Goal: Task Accomplishment & Management: Complete application form

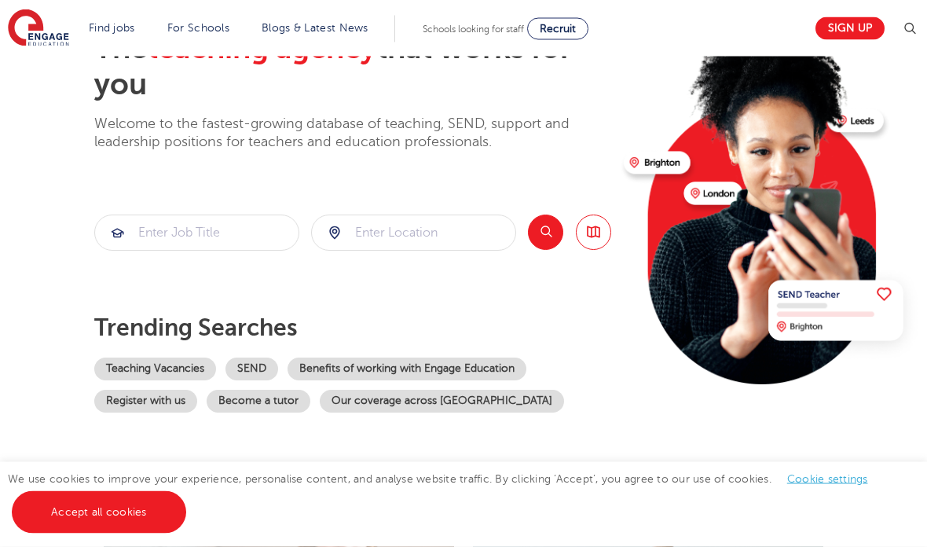
scroll to position [120, 0]
click at [168, 365] on link "Teaching Vacancies" at bounding box center [155, 369] width 122 height 23
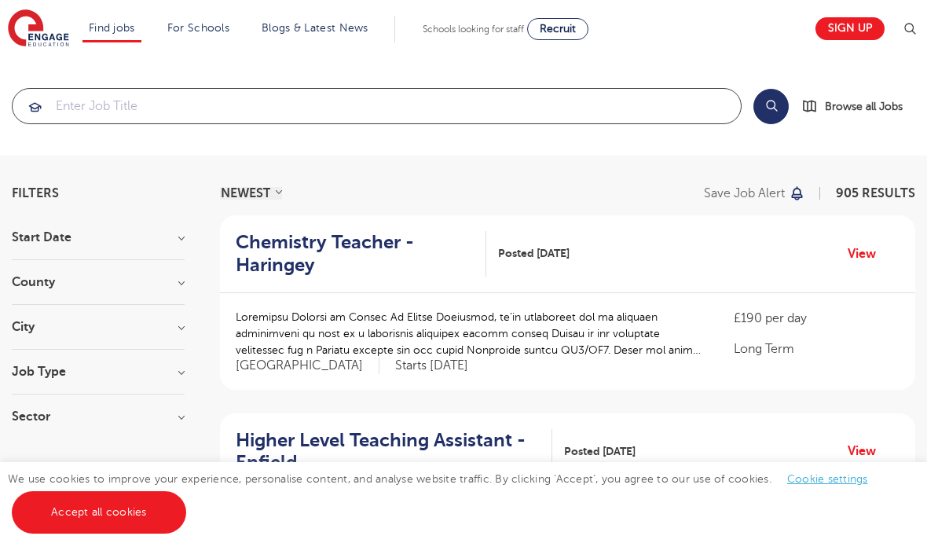
click at [129, 120] on input "search" at bounding box center [377, 106] width 728 height 35
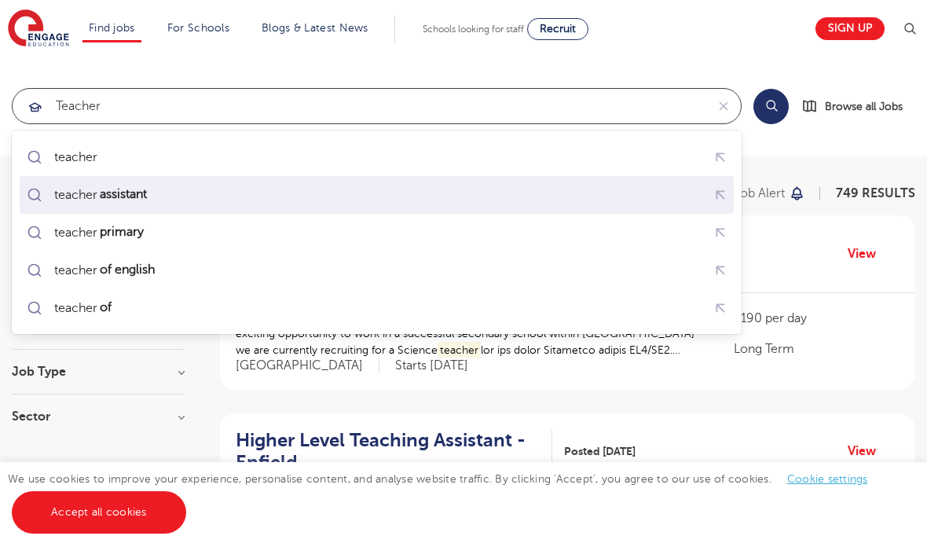
click at [111, 195] on mark "assistant" at bounding box center [123, 194] width 52 height 19
type input "teacher assistant"
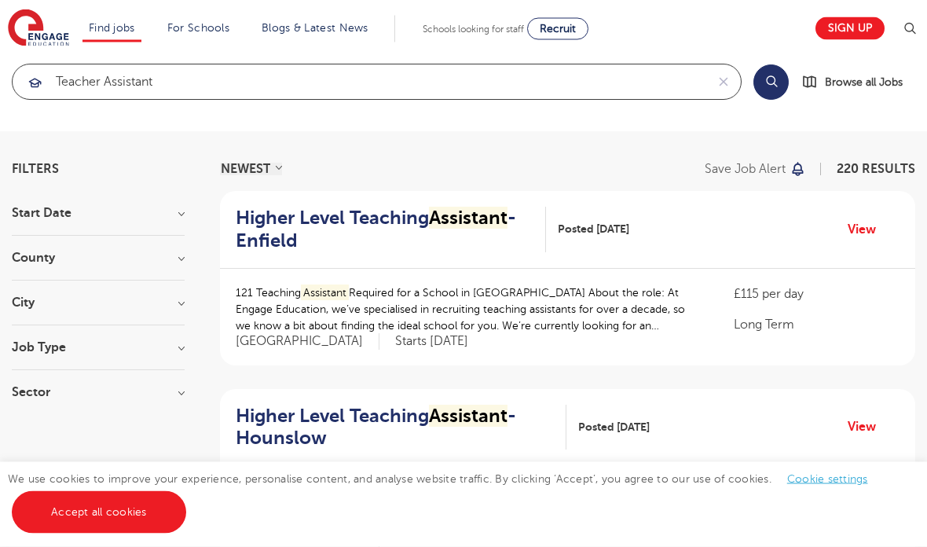
scroll to position [24, 0]
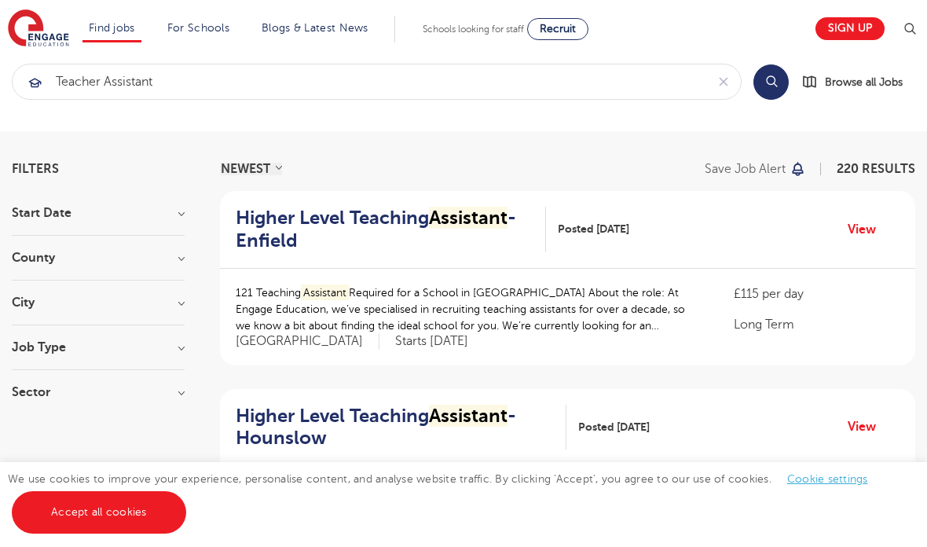
click at [171, 301] on h3 "City" at bounding box center [98, 302] width 173 height 13
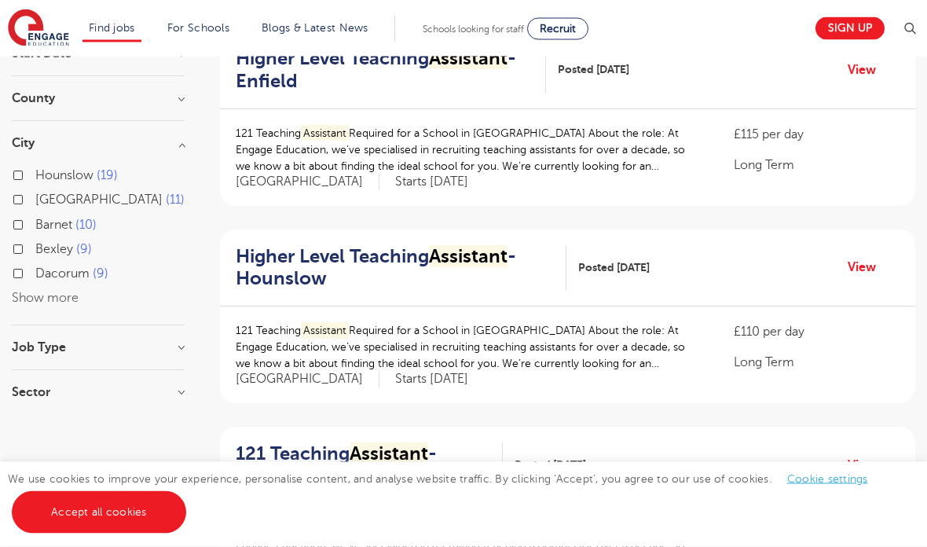
scroll to position [0, 0]
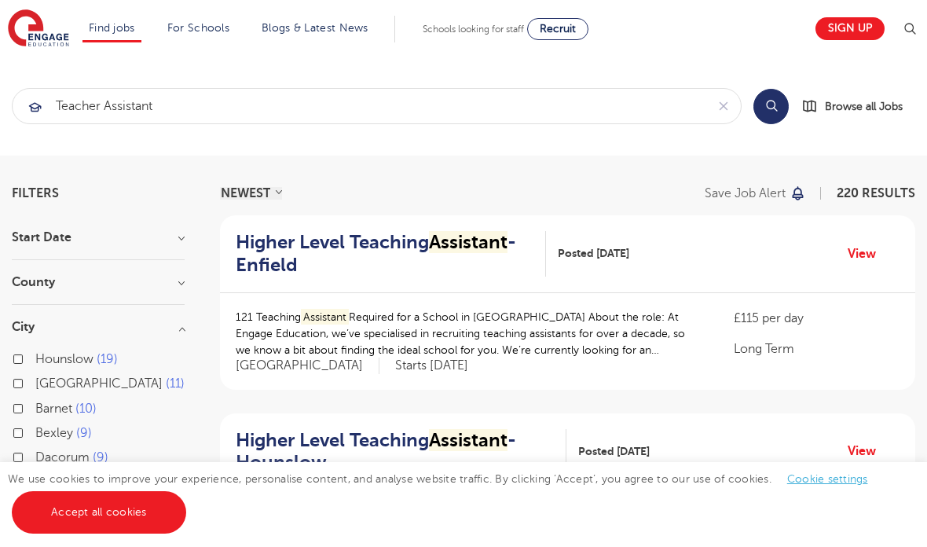
click at [85, 275] on section "Start Date September 13 November 8 October 5 Show more County London 163 Hertfo…" at bounding box center [98, 414] width 173 height 367
click at [177, 282] on h3 "County" at bounding box center [98, 282] width 173 height 13
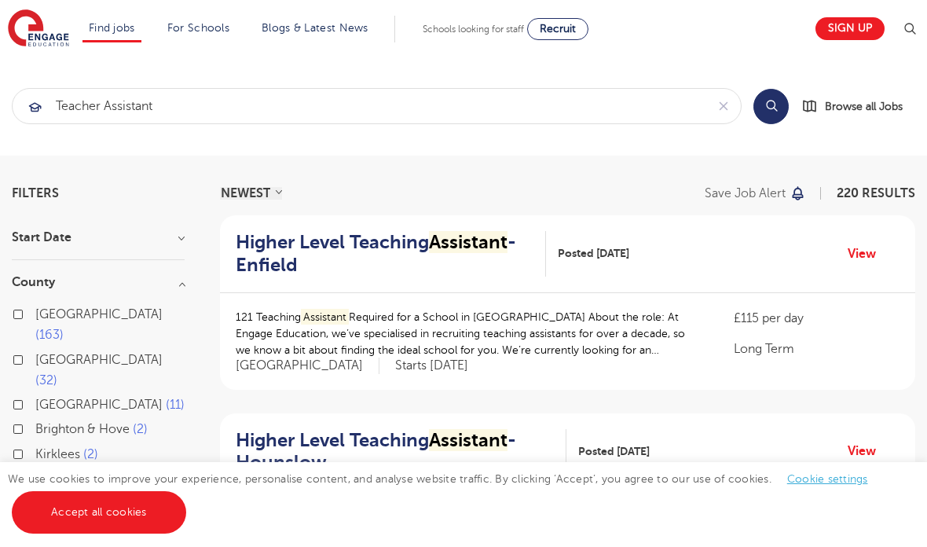
click at [13, 319] on div "London 163" at bounding box center [98, 327] width 173 height 46
click at [92, 497] on link "Accept all cookies" at bounding box center [99, 512] width 174 height 42
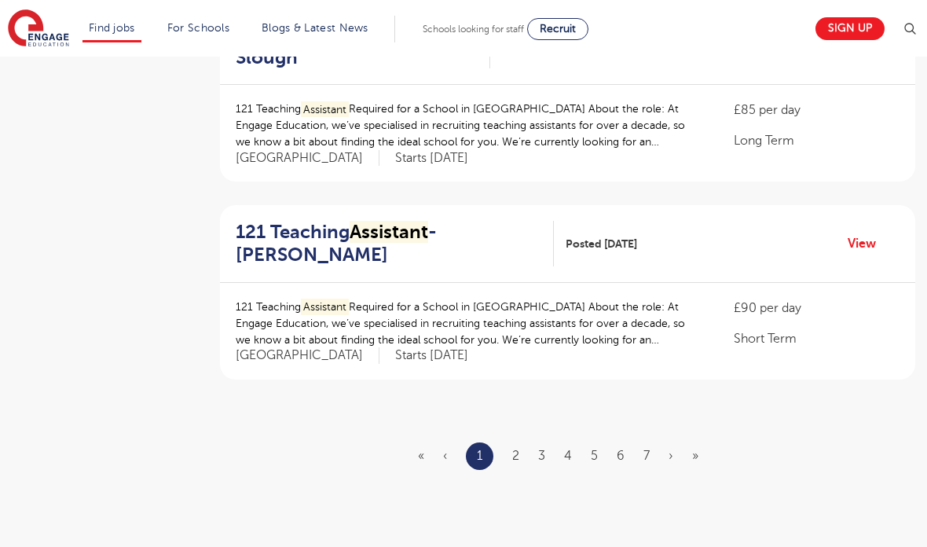
scroll to position [1818, 0]
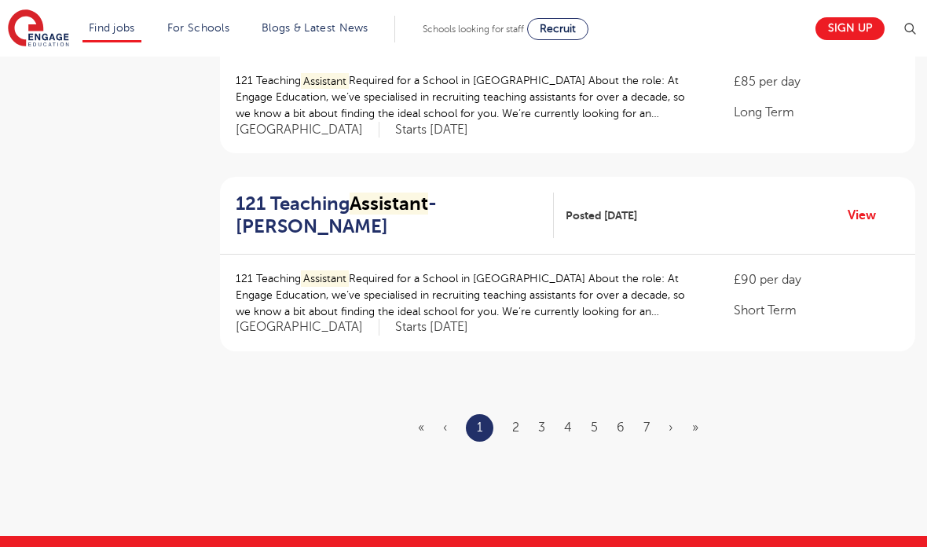
click at [524, 414] on ul "« ‹ 1 2 3 4 5 6 7 › »" at bounding box center [567, 428] width 299 height 28
click at [514, 420] on link "2" at bounding box center [515, 427] width 7 height 14
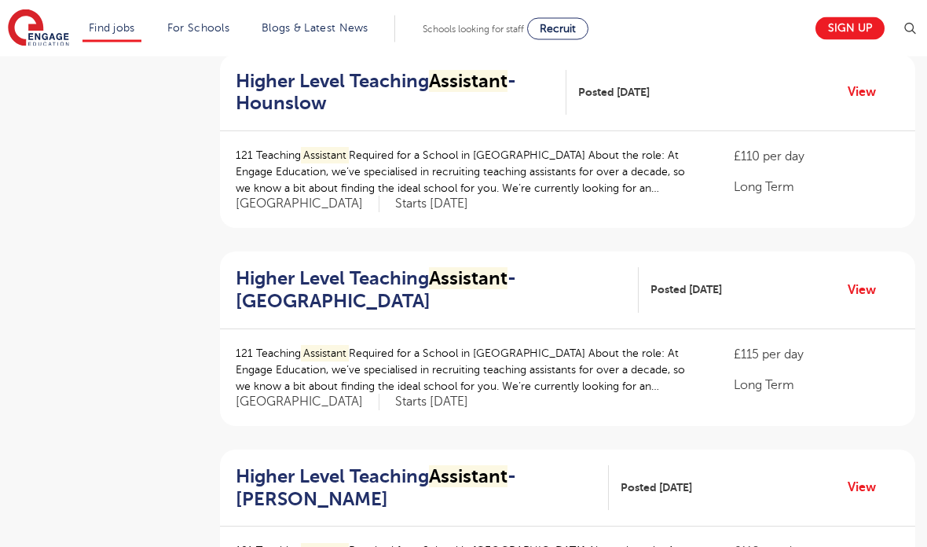
scroll to position [1348, 0]
click at [391, 274] on h2 "Higher Level Teaching Assistant - Newham" at bounding box center [431, 290] width 391 height 46
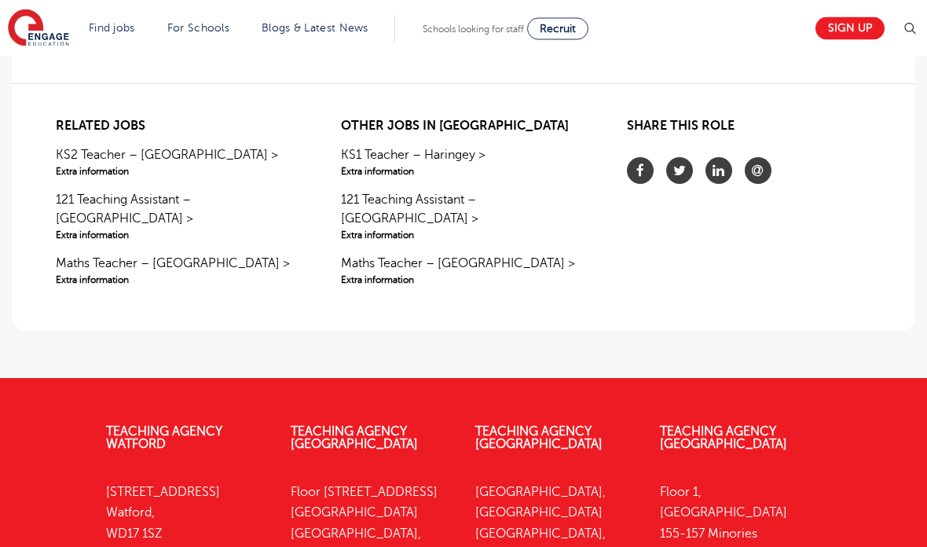
scroll to position [1506, 0]
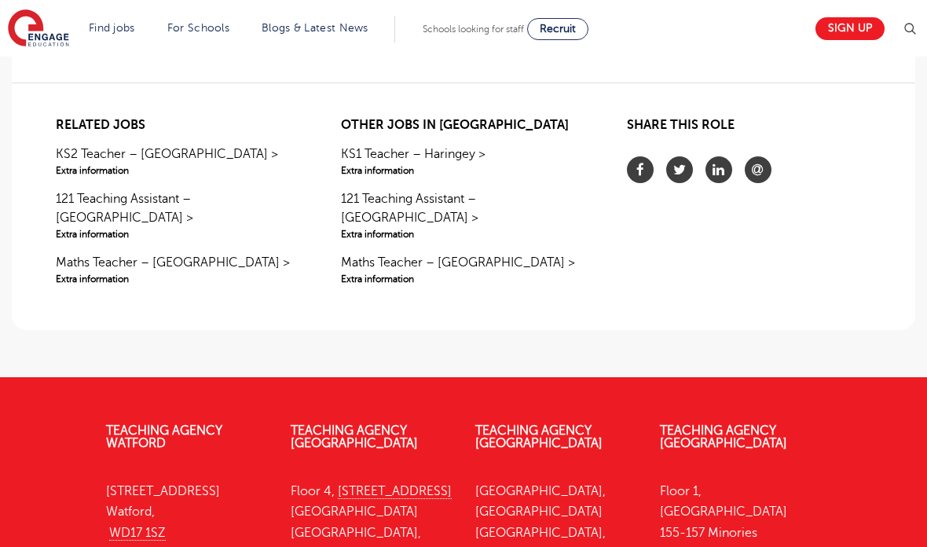
drag, startPoint x: 773, startPoint y: 438, endPoint x: -1, endPoint y: -893, distance: 1539.8
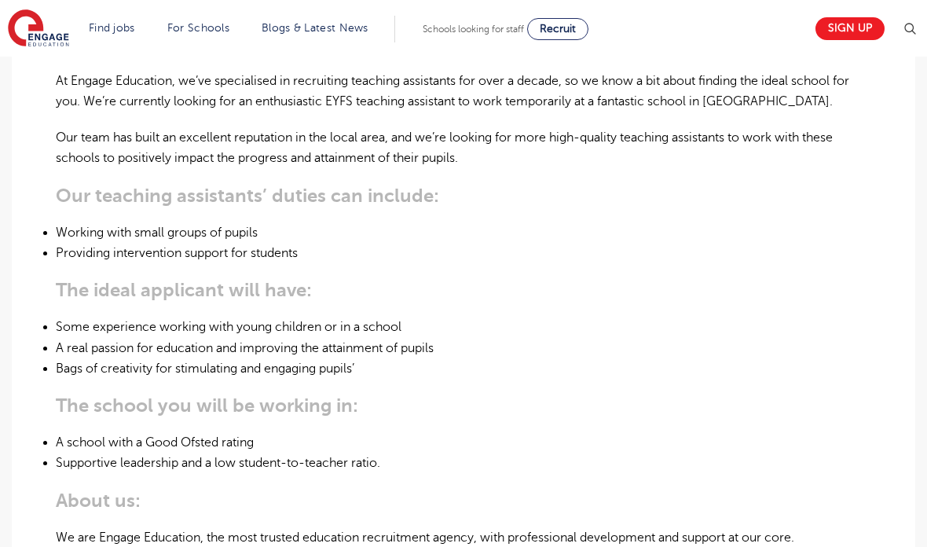
scroll to position [538, 0]
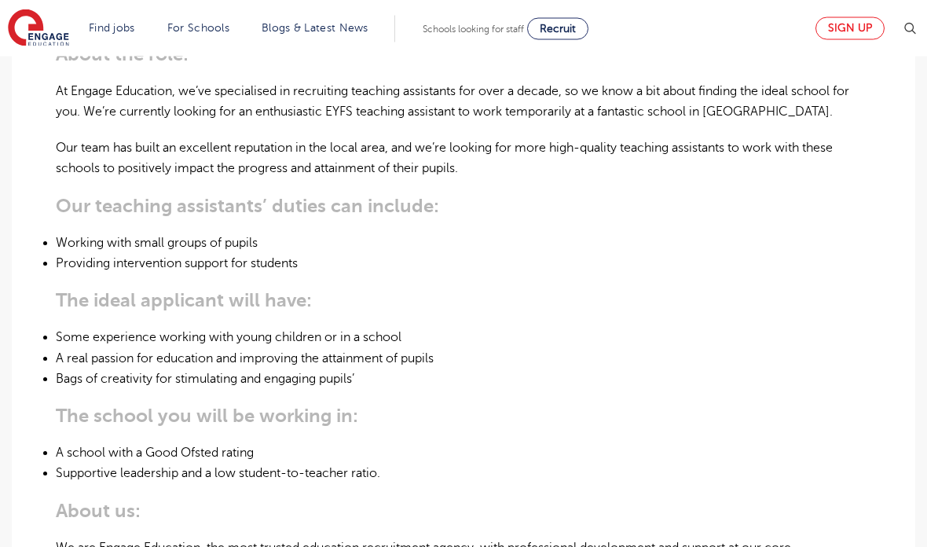
click at [854, 25] on link "Sign up" at bounding box center [850, 28] width 69 height 23
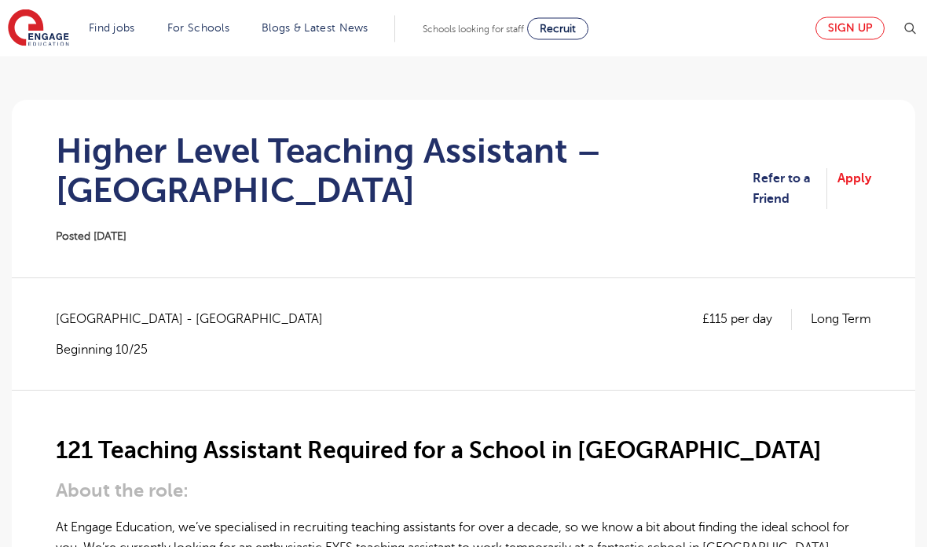
scroll to position [0, 0]
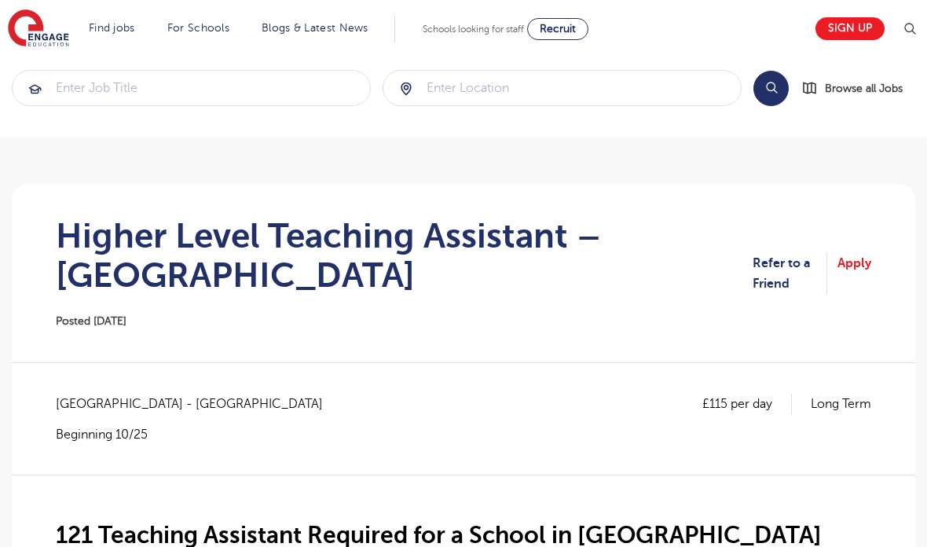
click at [332, 223] on h1 "Higher Level Teaching Assistant – Newham" at bounding box center [404, 255] width 697 height 79
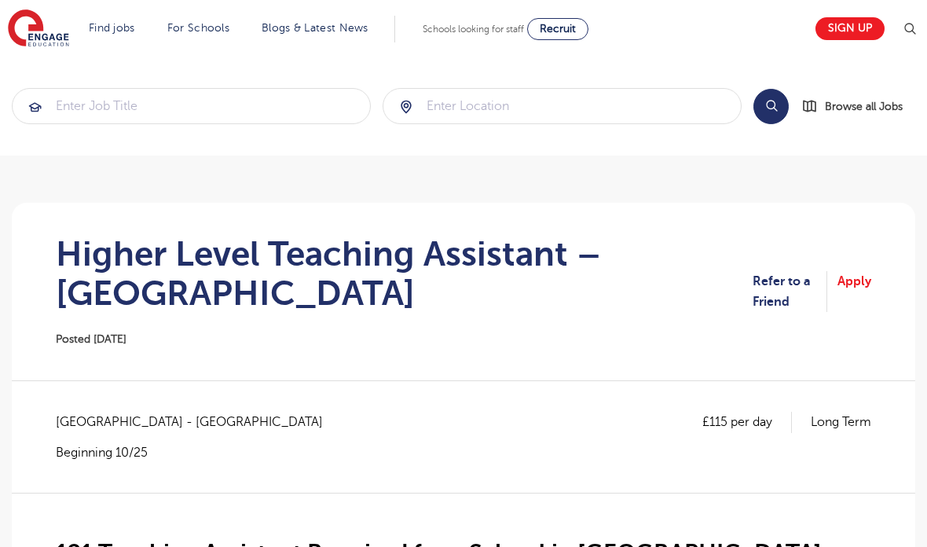
click at [845, 281] on link "Apply" at bounding box center [855, 292] width 34 height 42
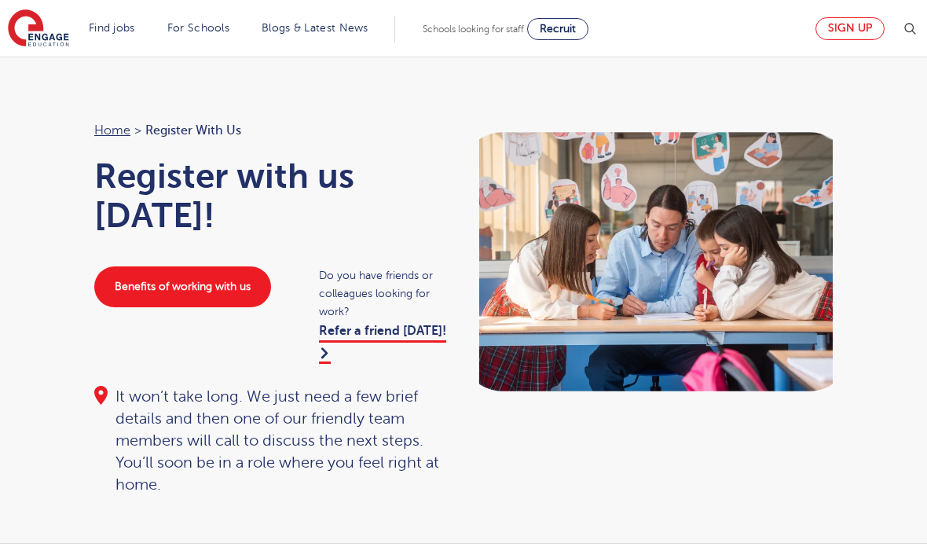
click at [835, 34] on link "Sign up" at bounding box center [850, 28] width 69 height 23
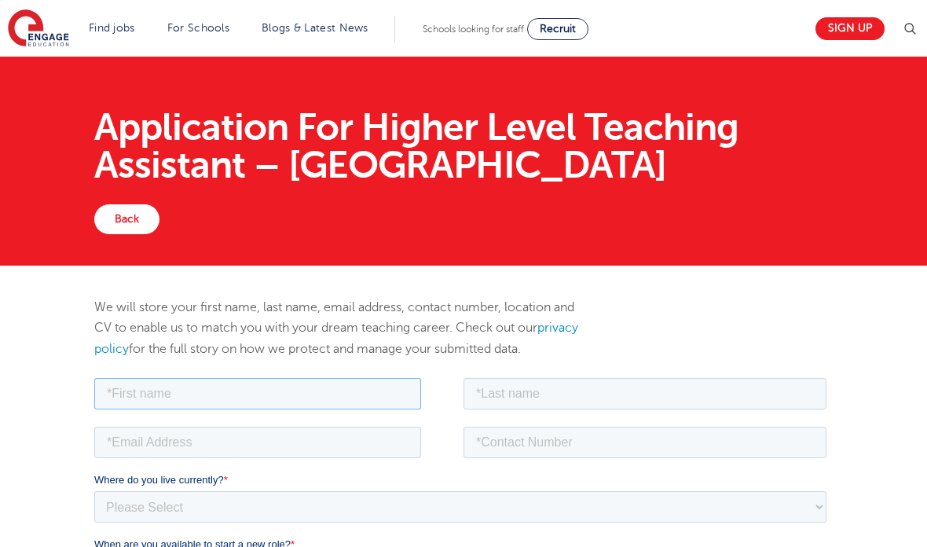
type input "'"
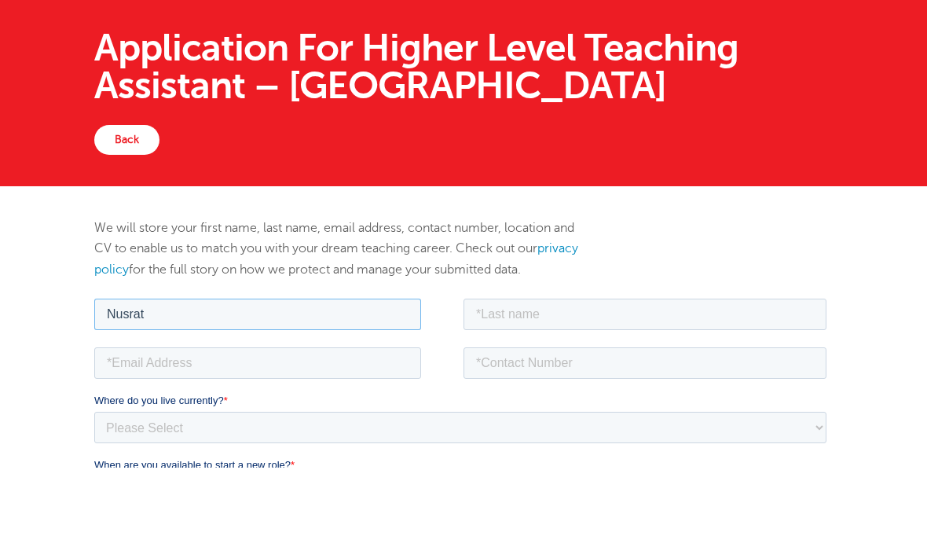
type input "Nusrat"
click at [479, 326] on input "text" at bounding box center [645, 313] width 363 height 31
click at [278, 352] on input "email" at bounding box center [257, 362] width 327 height 31
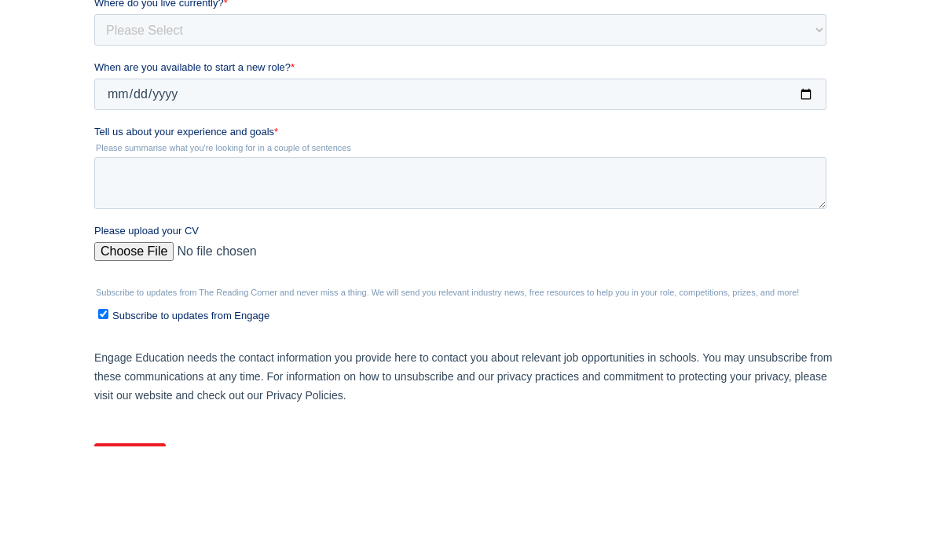
scroll to position [377, 0]
click at [100, 314] on input "Subscribe to updates from Engage" at bounding box center [103, 313] width 10 height 10
checkbox input "false"
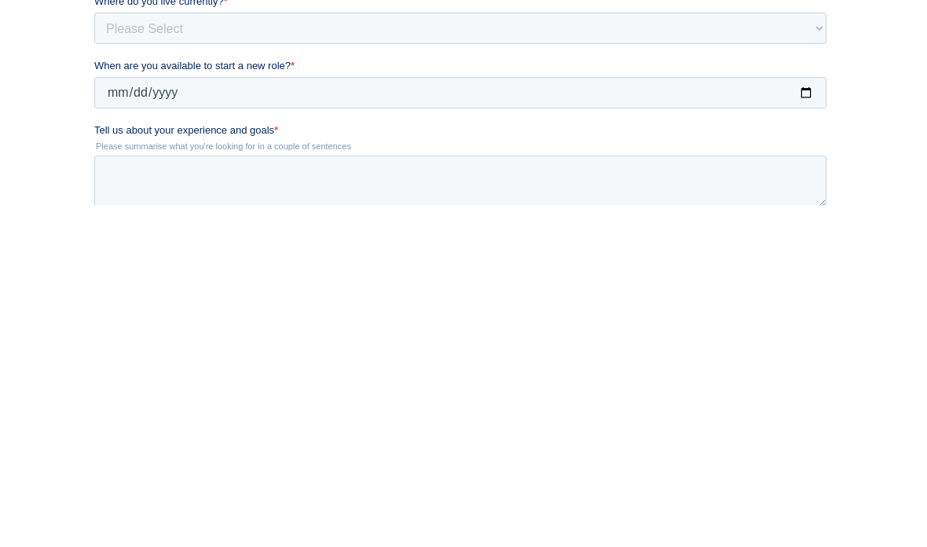
scroll to position [135, 0]
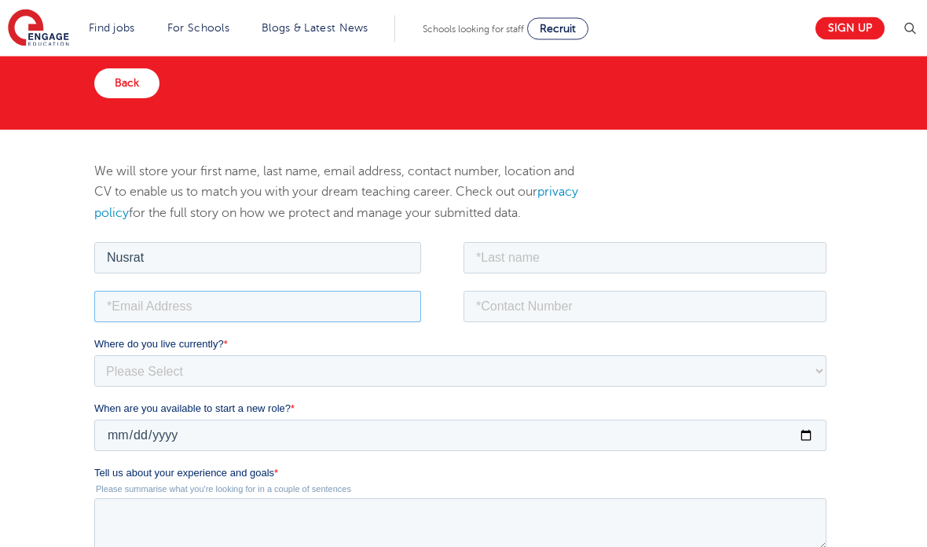
click at [108, 296] on input "email" at bounding box center [257, 306] width 327 height 31
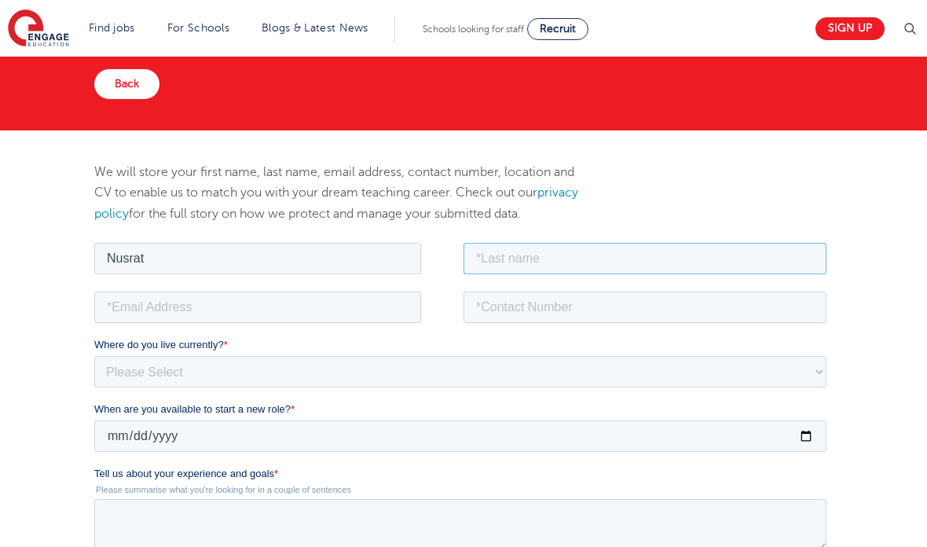
click at [491, 250] on input "text" at bounding box center [645, 257] width 363 height 31
type input "Nurul"
click at [295, 306] on input "email" at bounding box center [257, 306] width 327 height 31
type input "nusratnurul01@gmail.com"
click at [484, 306] on input "tel" at bounding box center [645, 306] width 363 height 31
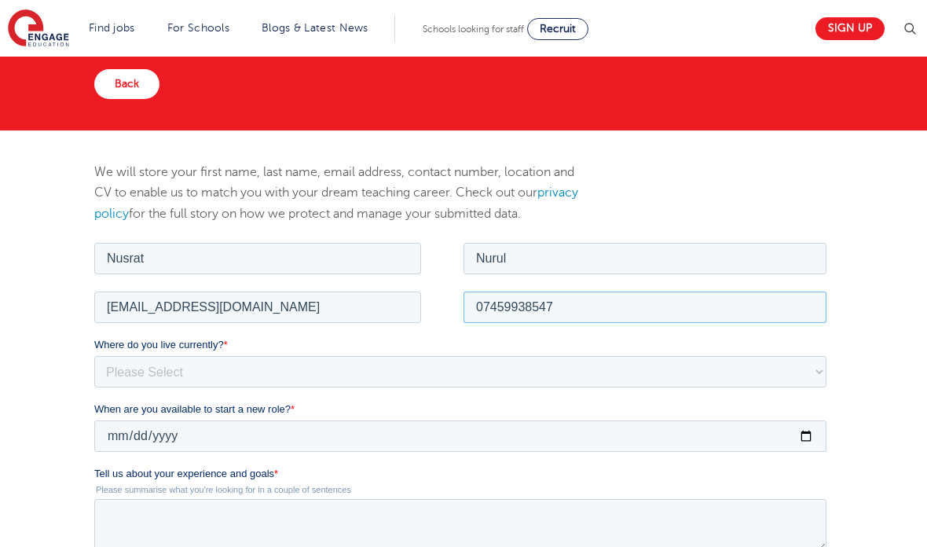
type input "07459938547"
click at [474, 376] on select "Please Select UK Canada Ireland Australia New Zealand Europe USA South Africa J…" at bounding box center [460, 370] width 732 height 31
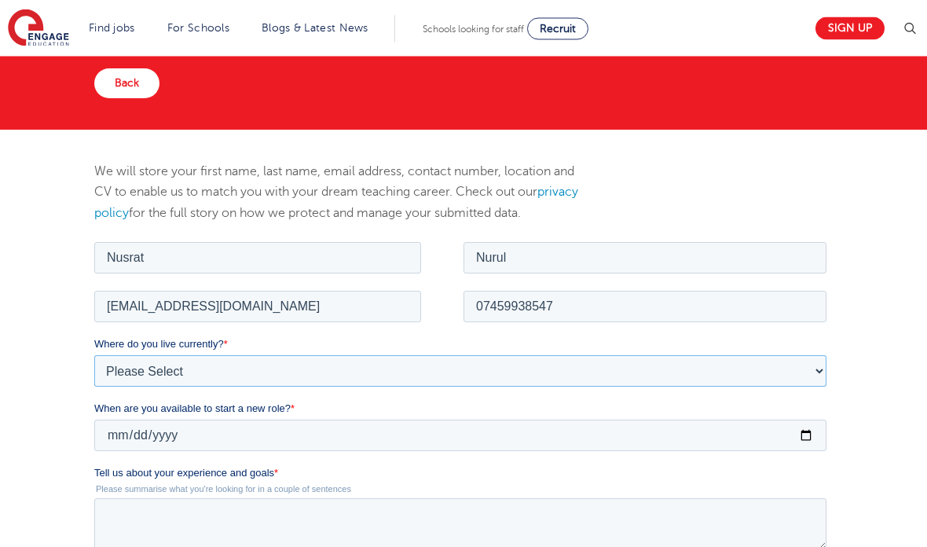
select select "UK"
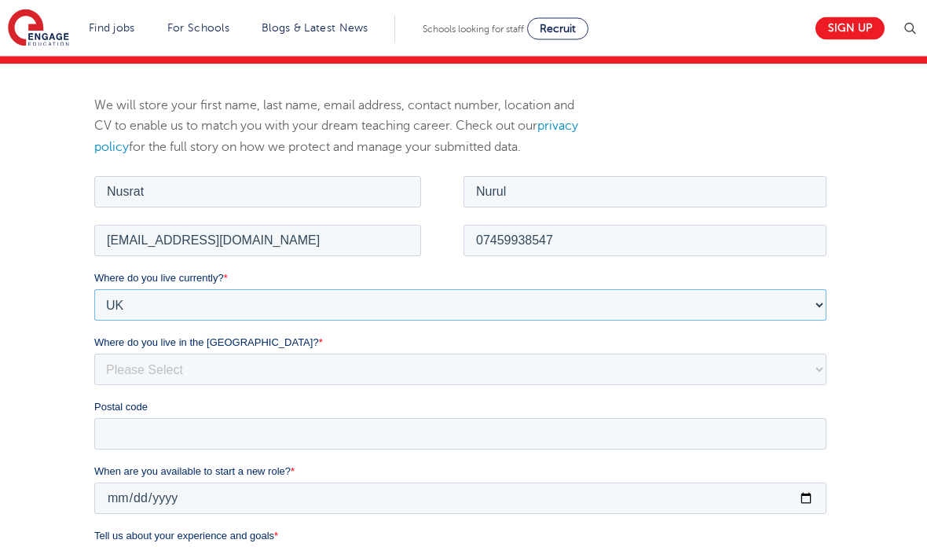
scroll to position [207, 0]
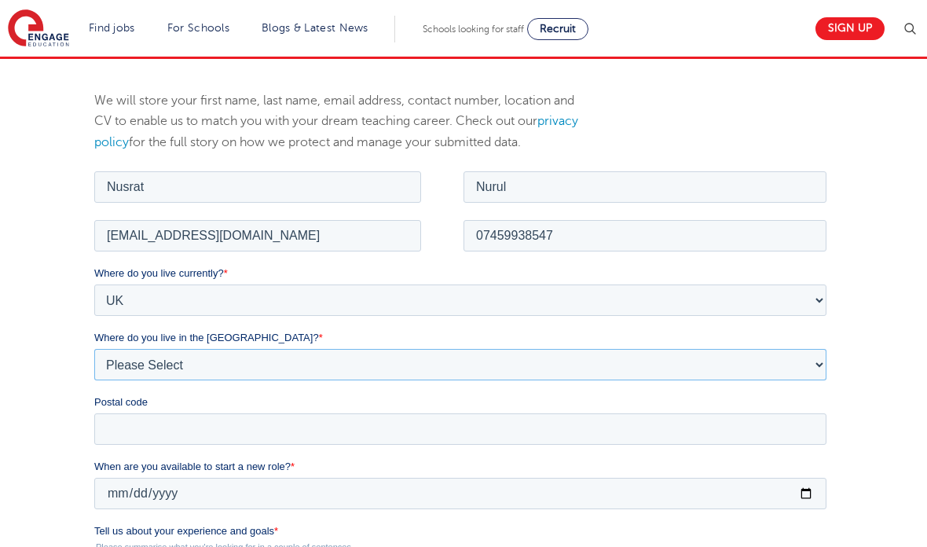
click at [344, 369] on select "Please Select Overseas Barnsley Bedfordshire Berkshire Bournemouth Bracknell Fo…" at bounding box center [460, 363] width 732 height 31
select select "London"
click at [358, 438] on input "Postal code" at bounding box center [460, 428] width 732 height 31
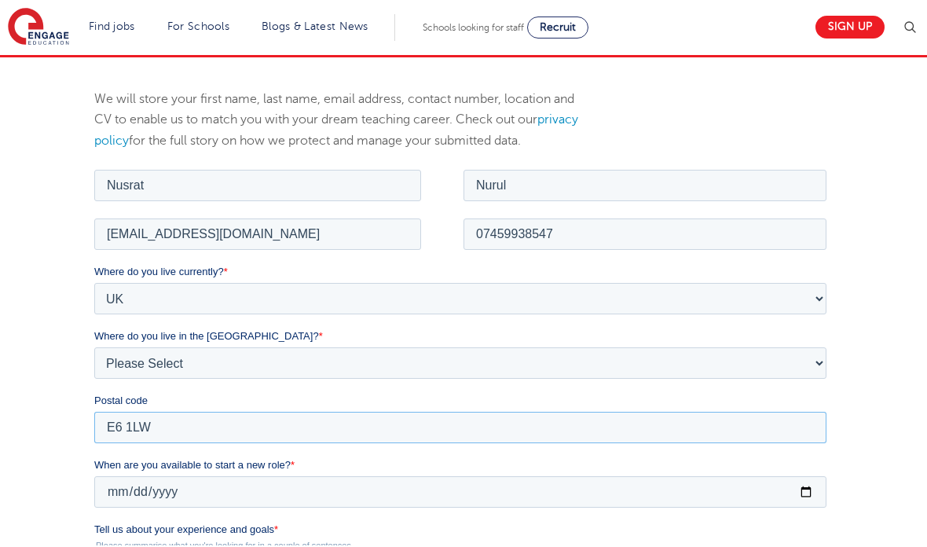
type input "E6 1LW"
click at [149, 479] on input "When are you available to start a new role? *" at bounding box center [460, 490] width 732 height 31
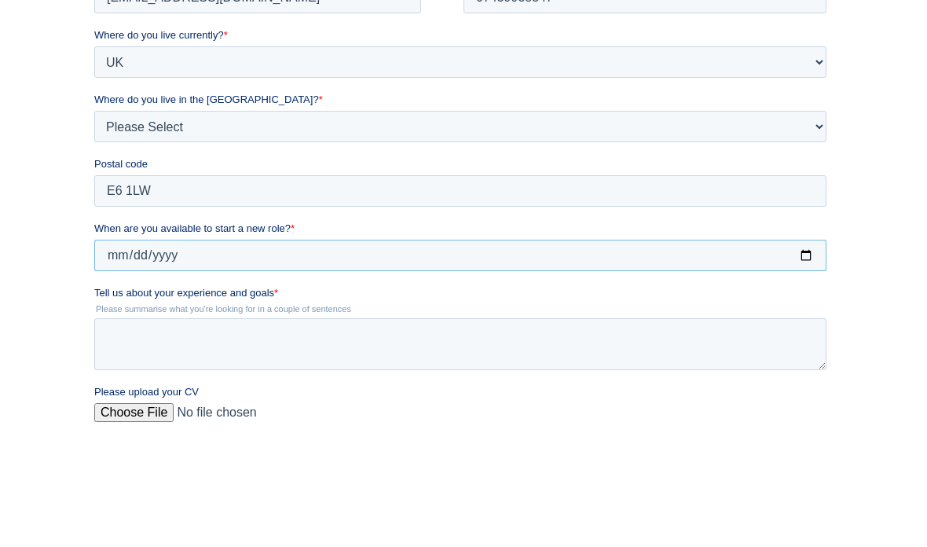
scroll to position [445, 0]
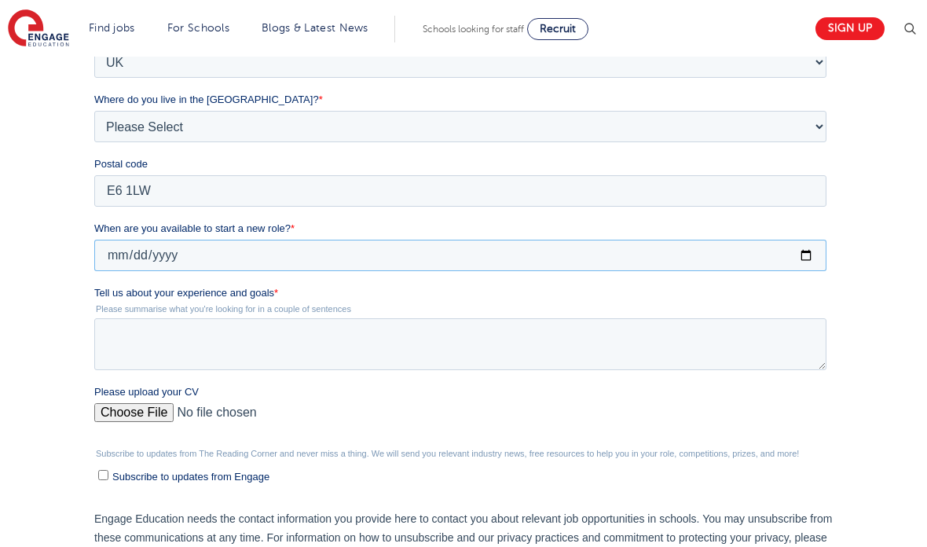
type input "2025-09-30"
click at [402, 321] on textarea "Tell us about your experience and goals *" at bounding box center [460, 344] width 732 height 52
click at [143, 409] on div "Please upload your CV" at bounding box center [463, 409] width 739 height 50
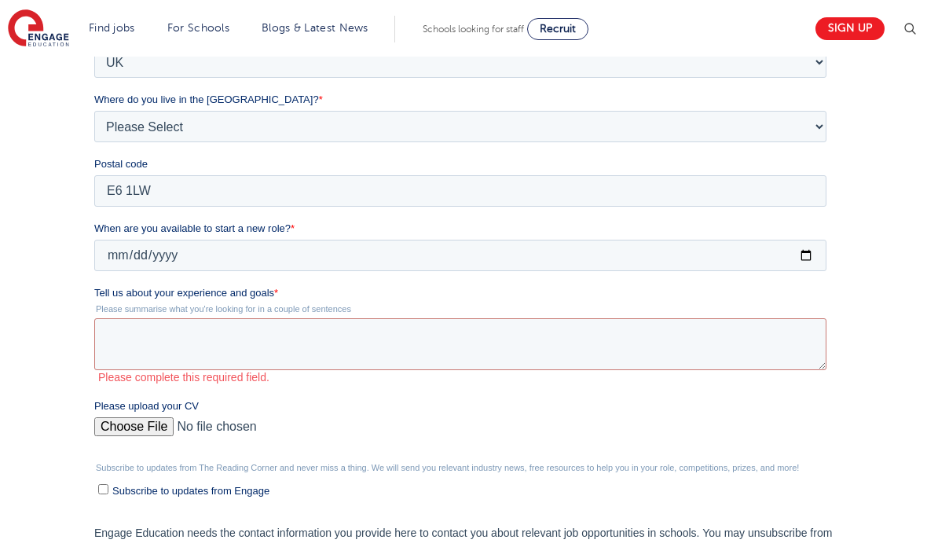
click at [145, 419] on input "Please upload your CV" at bounding box center [460, 432] width 732 height 31
type input "C:\fakepath\CV 2.docx"
click at [109, 327] on textarea "Tell us about your experience and goals *" at bounding box center [460, 344] width 732 height 52
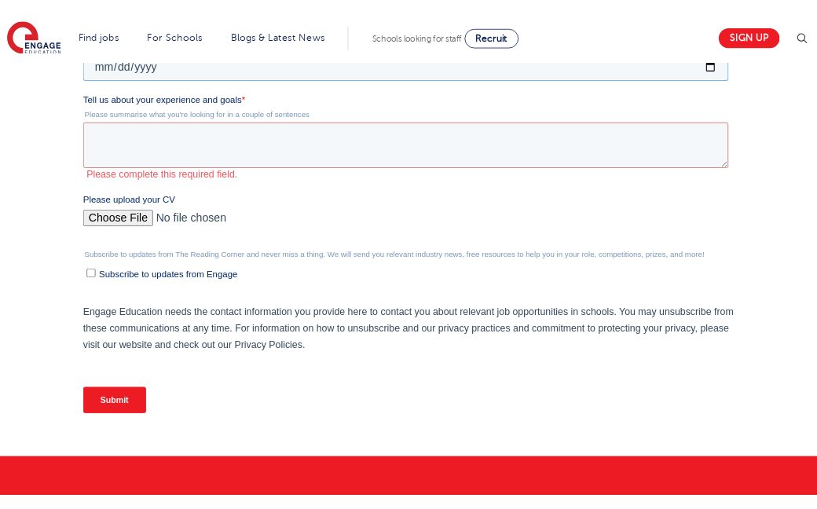
scroll to position [640, 0]
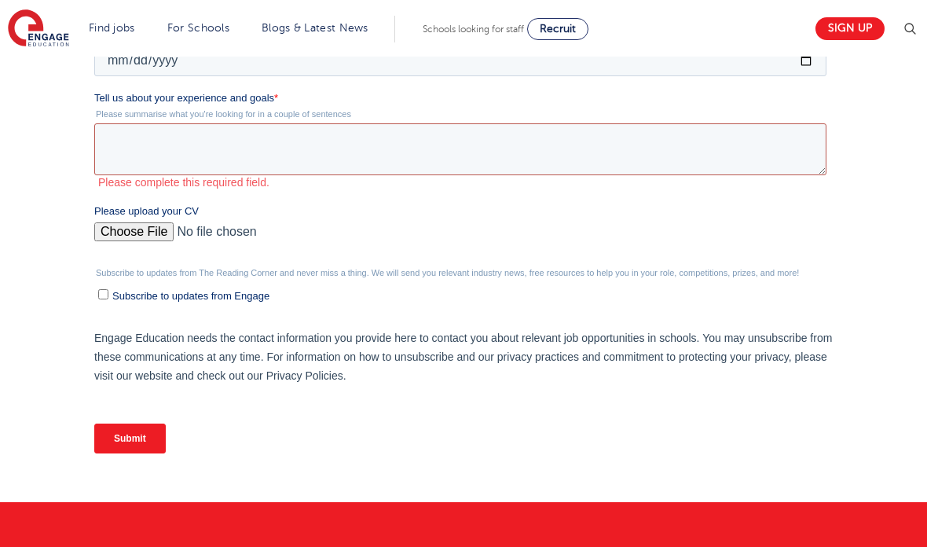
click at [144, 138] on textarea "Tell us about your experience and goals *" at bounding box center [460, 149] width 732 height 52
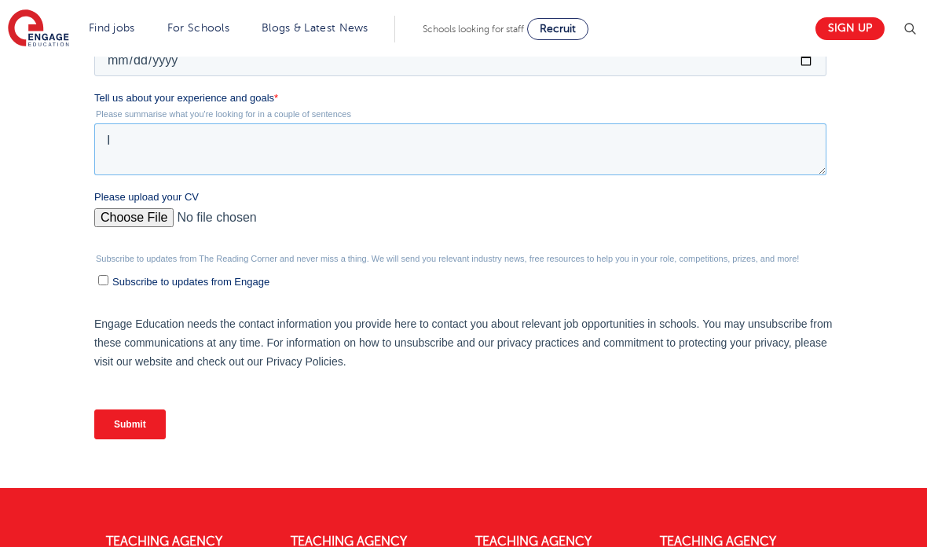
type textarea "I"
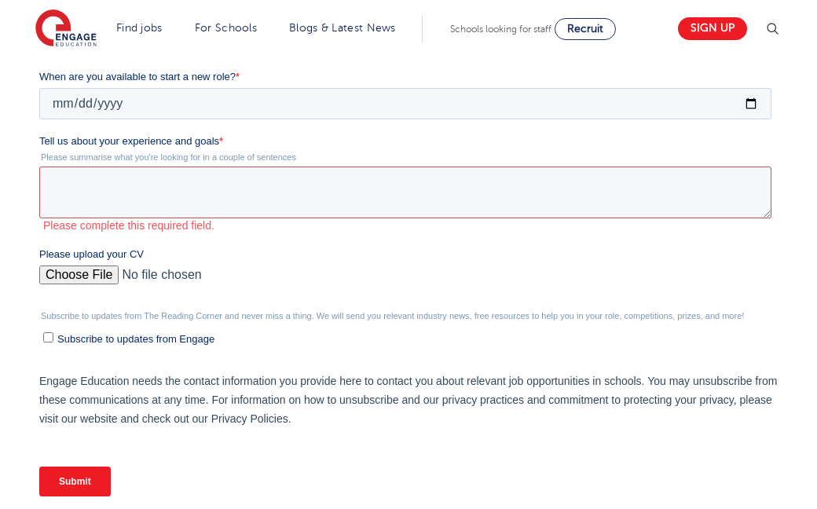
scroll to position [573, 0]
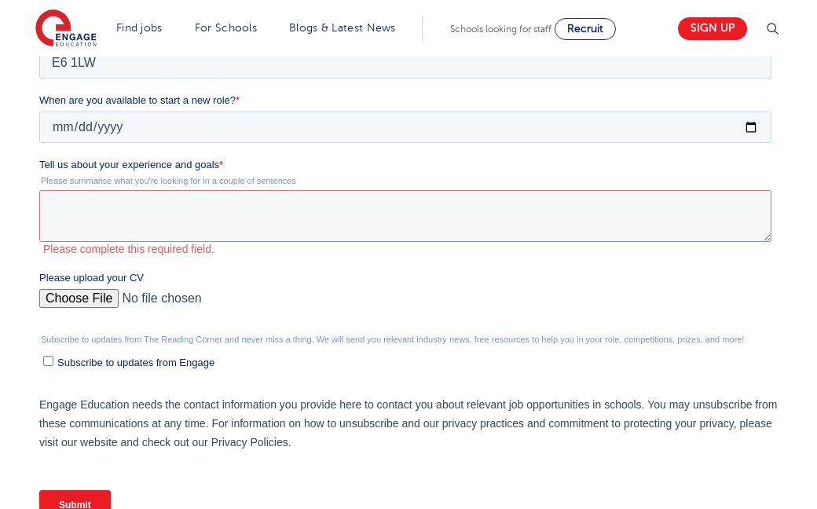
click at [500, 343] on legend "Subscribe to updates from The Reading Corner and never miss a thing. We will se…" at bounding box center [408, 339] width 739 height 9
click at [70, 205] on textarea "Tell us about your experience and goals *" at bounding box center [405, 216] width 732 height 52
click at [534, 314] on input "Please upload your CV" at bounding box center [405, 304] width 732 height 31
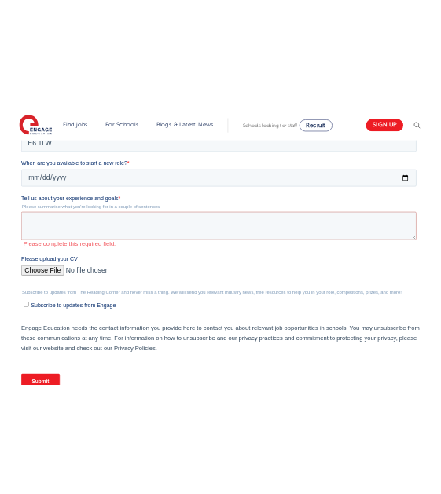
scroll to position [574, 0]
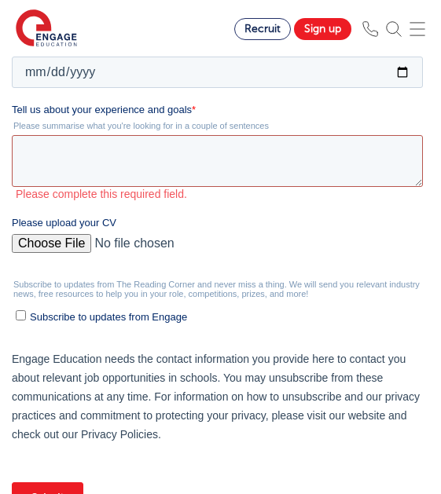
click at [358, 173] on textarea "Tell us about your experience and goals *" at bounding box center [217, 162] width 411 height 52
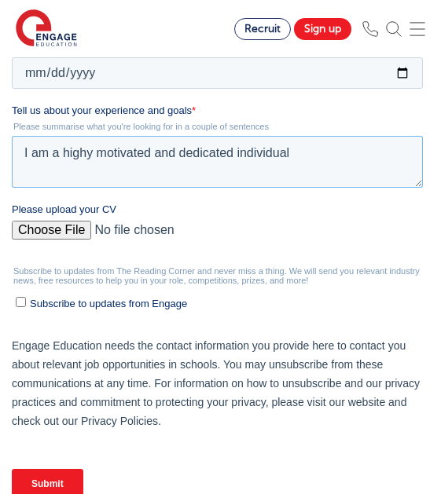
click at [82, 154] on textarea "I am a highy motivated and dedicated individual" at bounding box center [217, 163] width 411 height 52
click at [299, 171] on textarea "I am a highly motivated and dedicated individual" at bounding box center [217, 163] width 411 height 52
click at [42, 171] on textarea "I am a highly motivated and dedicated individual with over 9 months of experien…" at bounding box center [217, 163] width 411 height 52
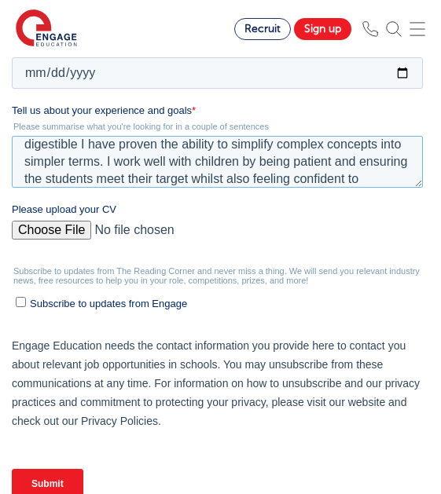
scroll to position [86, 0]
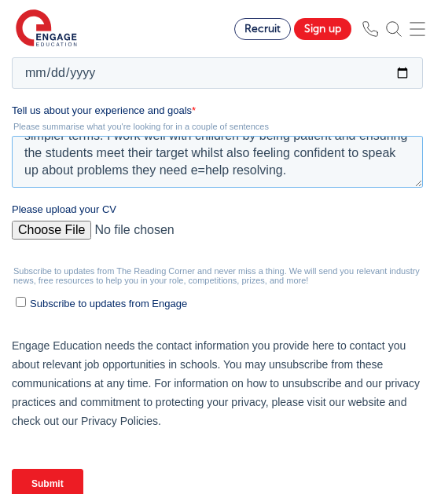
click at [255, 172] on textarea "I am a highly motivated and dedicated individual with over 9 months of direct e…" at bounding box center [217, 163] width 411 height 52
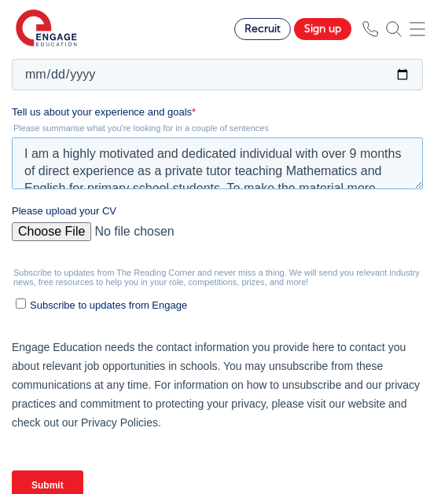
scroll to position [2, 0]
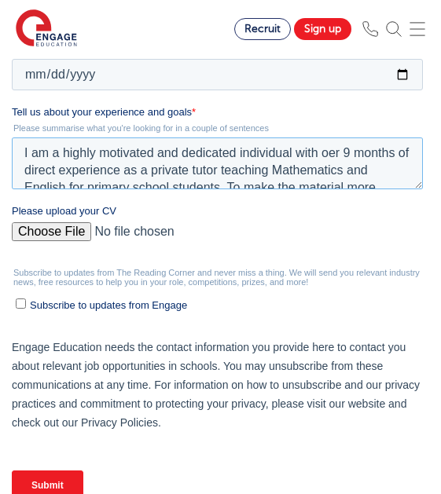
type textarea "I am a highly motivated and dedicated individual with over 9 months of direct e…"
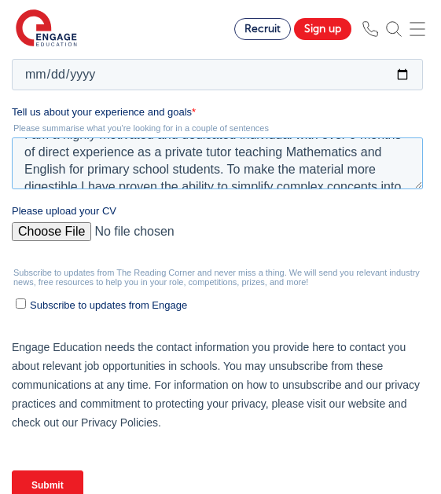
scroll to position [17, 0]
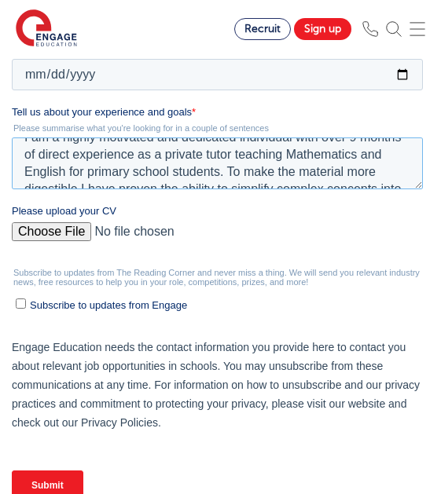
click at [410, 151] on textarea "I am a highly motivated and dedicated individual with over 9 months of direct e…" at bounding box center [217, 164] width 411 height 52
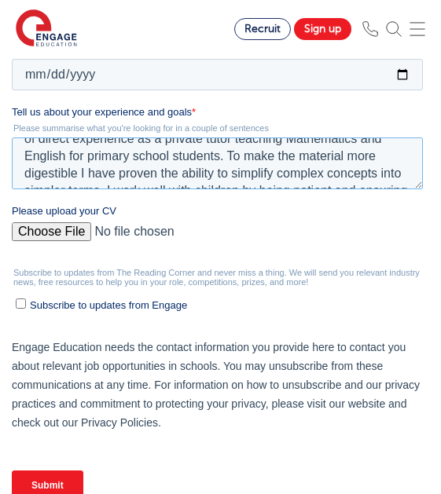
scroll to position [0, 0]
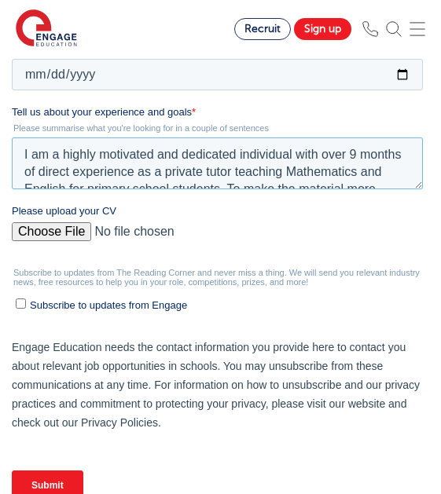
drag, startPoint x: 307, startPoint y: 174, endPoint x: 31, endPoint y: 85, distance: 290.5
click at [31, 85] on form "Job Position Job Sector Job ID Job Number Job Owner Nusrat Nurul nusratnurul01@…" at bounding box center [220, 132] width 417 height 765
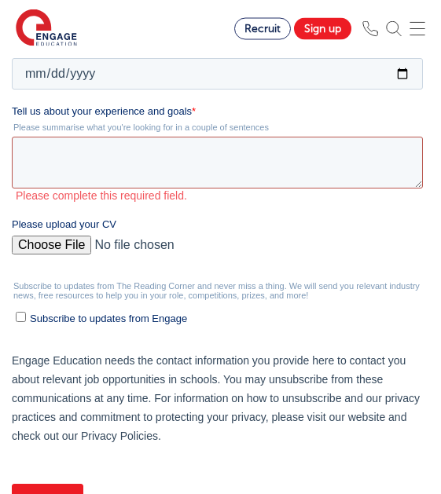
click at [315, 166] on textarea "Tell us about your experience and goals *" at bounding box center [217, 164] width 411 height 52
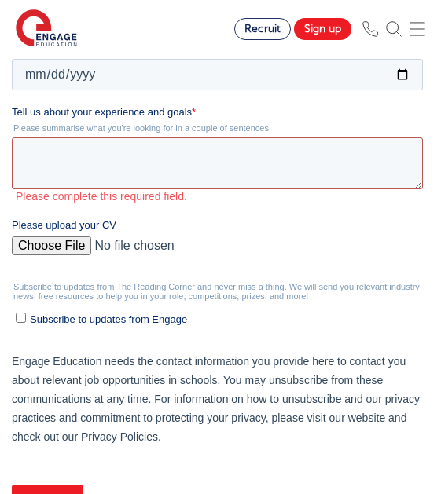
click at [307, 174] on textarea "Tell us about your experience and goals *" at bounding box center [217, 164] width 411 height 52
click at [335, 165] on textarea "Tell us about your experience and goals *" at bounding box center [217, 164] width 411 height 52
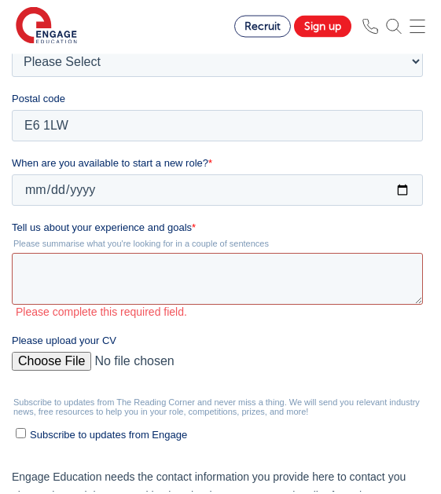
click at [274, 270] on textarea "Tell us about your experience and goals *" at bounding box center [217, 280] width 411 height 52
click at [176, 274] on textarea "Tell us about your experience and goals *" at bounding box center [217, 280] width 411 height 52
click at [175, 273] on textarea "Tell us about your experience and goals *" at bounding box center [217, 280] width 411 height 52
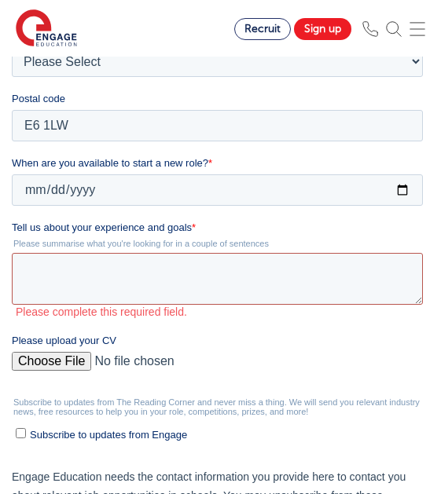
click at [154, 270] on textarea "Tell us about your experience and goals *" at bounding box center [217, 280] width 411 height 52
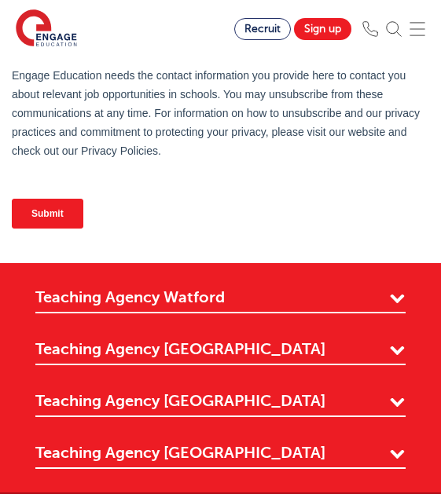
scroll to position [497, 0]
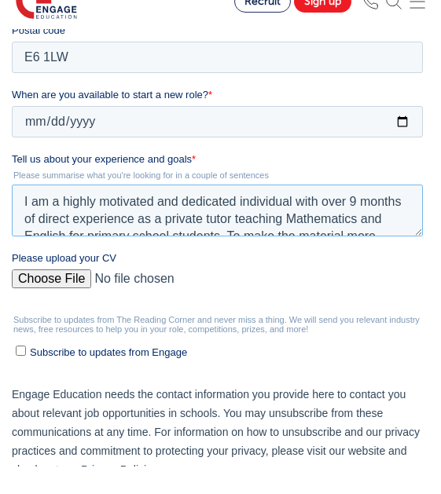
type textarea "I am a highly motivated and dedicated individual with over 9 months of direct e…"
click at [332, 149] on fieldset "When are you available to start a new role? * 2025-09-30" at bounding box center [220, 120] width 417 height 64
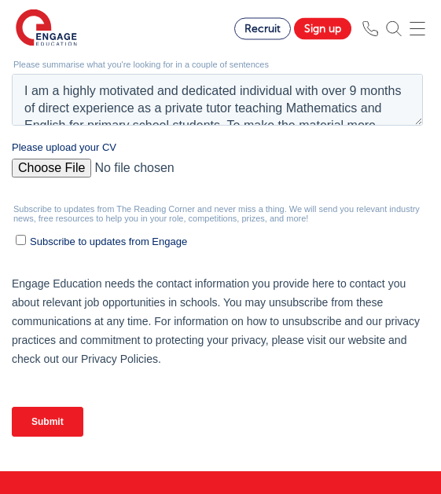
scroll to position [635, 0]
click at [52, 430] on input "Submit" at bounding box center [48, 423] width 72 height 30
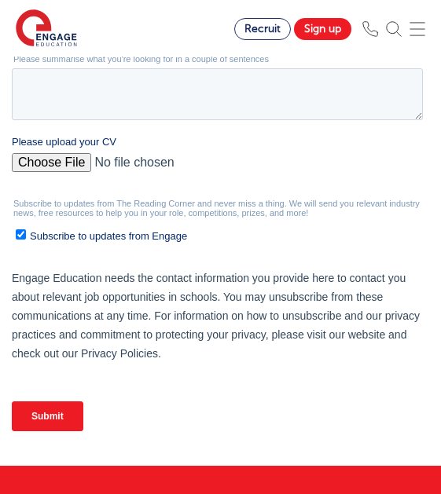
scroll to position [658, 0]
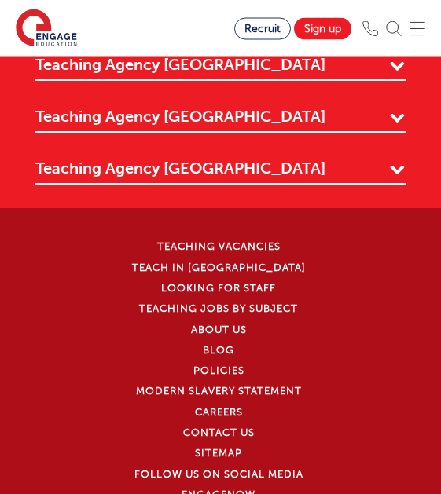
scroll to position [468, 0]
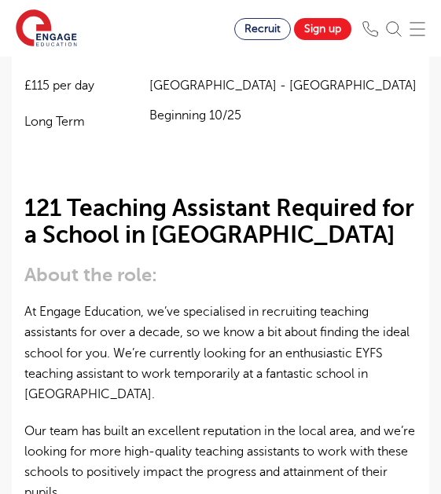
scroll to position [390, 0]
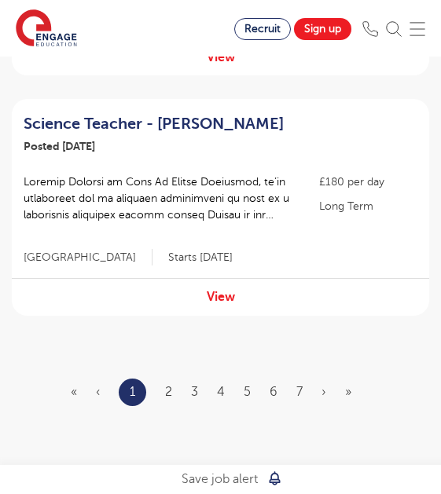
scroll to position [2383, 0]
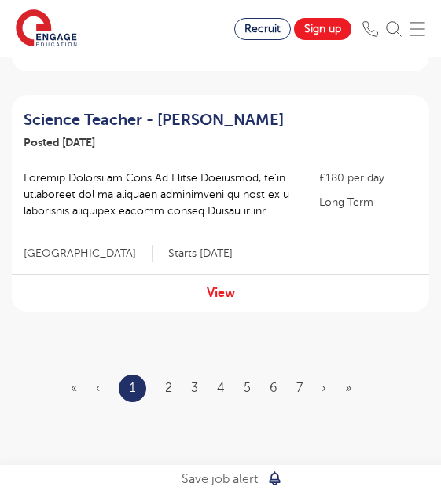
click at [170, 381] on link "2" at bounding box center [168, 388] width 7 height 14
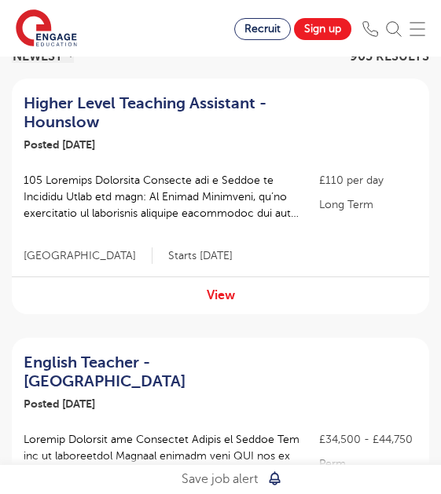
scroll to position [0, 0]
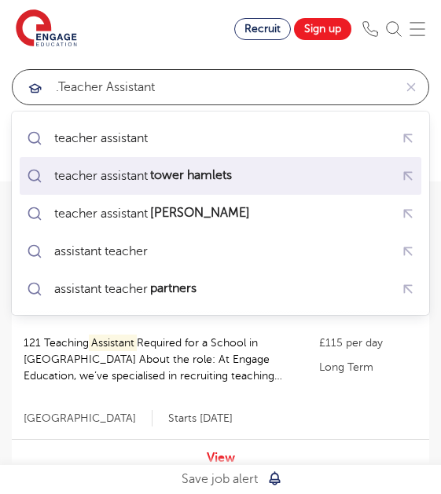
click at [290, 173] on div "teacher assistant tower hamlets" at bounding box center [220, 176] width 394 height 28
type input "teacher assistant tower hamlets"
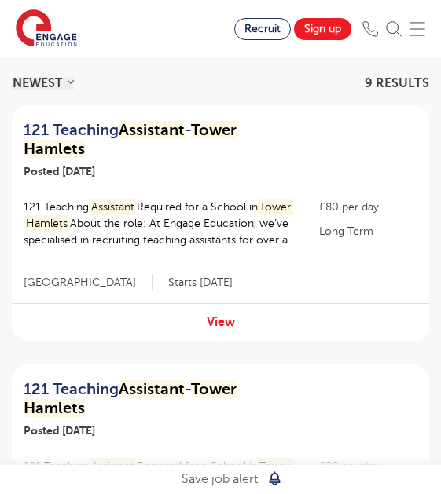
scroll to position [134, 0]
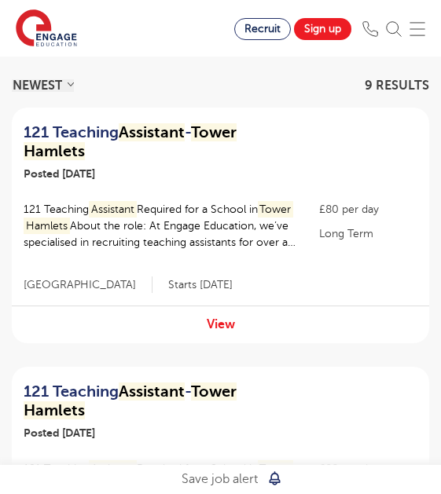
click at [268, 303] on div "121 Teaching Assistant - Tower Hamlets Posted 25/09/25 View 121 Teaching Assist…" at bounding box center [220, 226] width 417 height 236
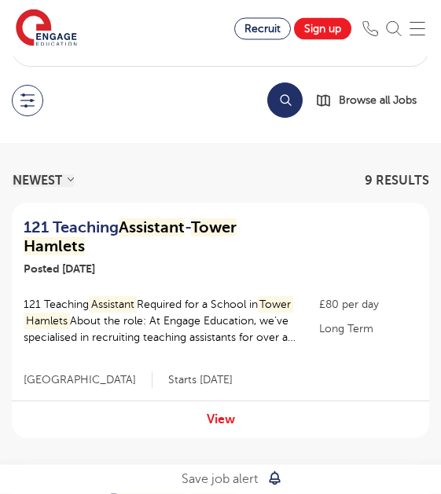
scroll to position [34, 0]
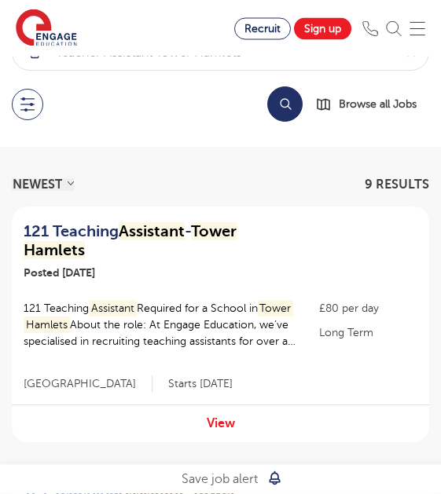
click at [160, 240] on mark "Assistant" at bounding box center [152, 232] width 66 height 18
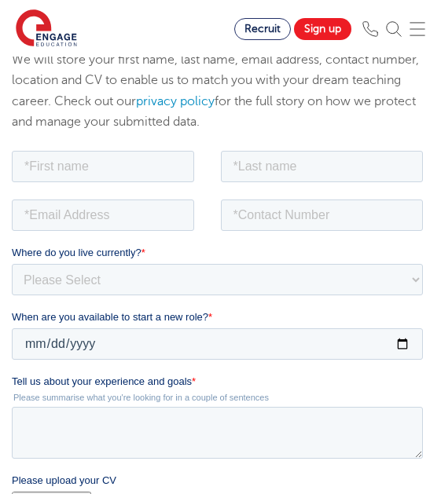
scroll to position [168, 0]
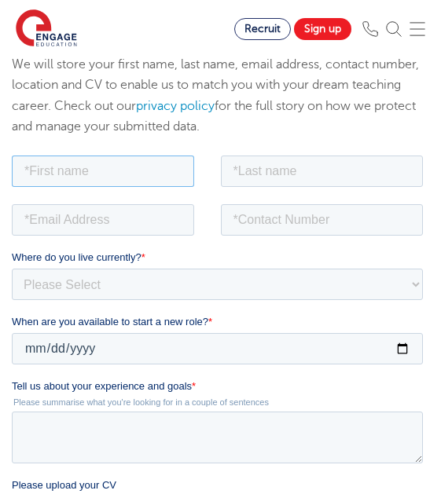
click at [155, 186] on input "text" at bounding box center [103, 171] width 182 height 31
type input "Nusrat"
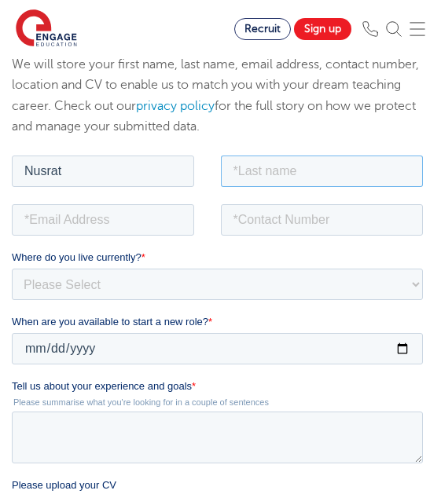
click at [338, 184] on input "text" at bounding box center [322, 171] width 203 height 31
type input "Nurul"
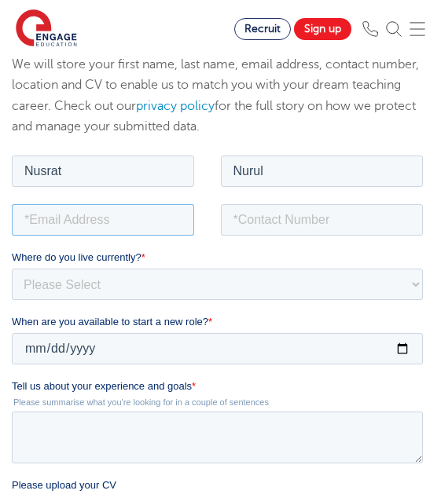
click at [155, 221] on input "email" at bounding box center [103, 219] width 182 height 31
type input "nusrat"
